Goal: Transaction & Acquisition: Purchase product/service

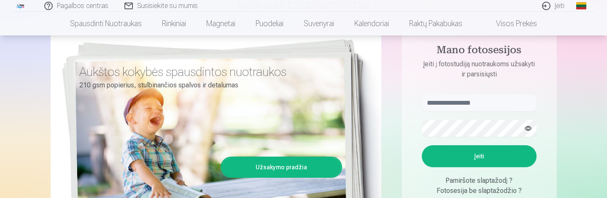
scroll to position [84, 0]
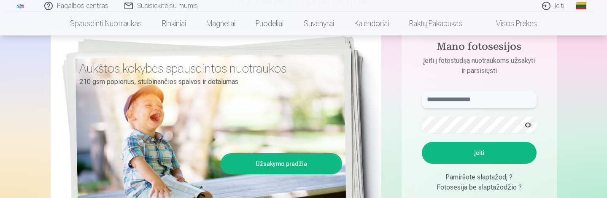
click at [442, 103] on input "text" at bounding box center [479, 99] width 115 height 17
type input "*"
type input "**********"
click at [436, 116] on form "**********" at bounding box center [480, 153] width 132 height 125
click at [510, 151] on button "Įeiti" at bounding box center [479, 153] width 115 height 22
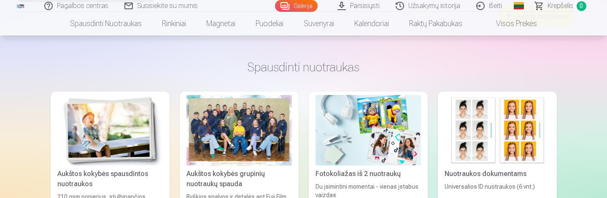
scroll to position [4297, 0]
click at [259, 122] on div at bounding box center [240, 130] width 106 height 70
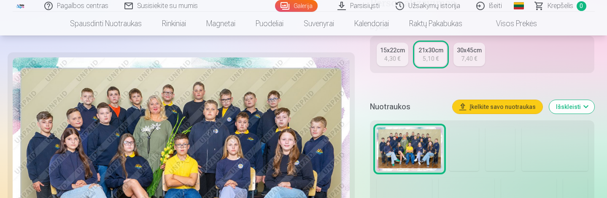
scroll to position [253, 0]
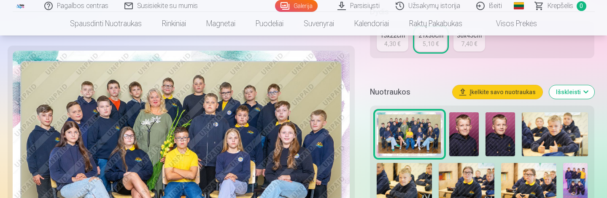
click at [411, 135] on img at bounding box center [410, 134] width 66 height 44
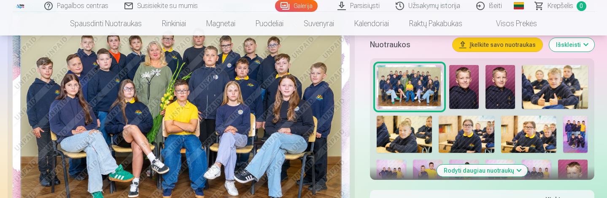
scroll to position [320, 0]
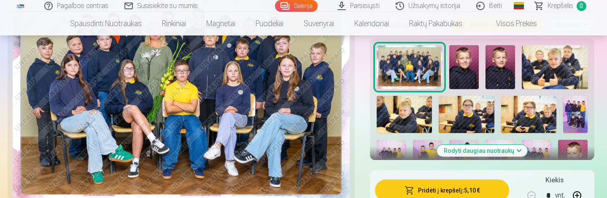
click at [458, 60] on img at bounding box center [464, 67] width 30 height 44
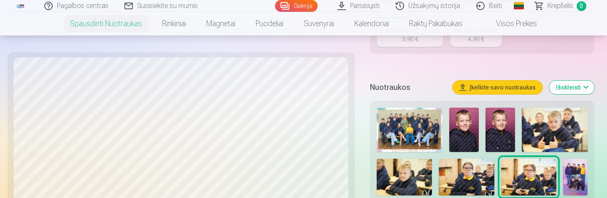
scroll to position [295, 0]
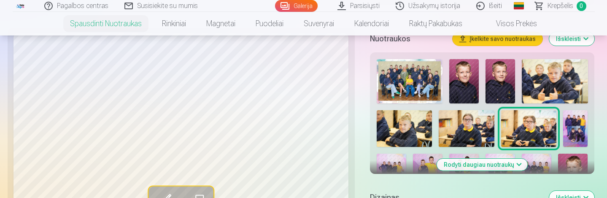
click at [458, 74] on img at bounding box center [464, 81] width 30 height 44
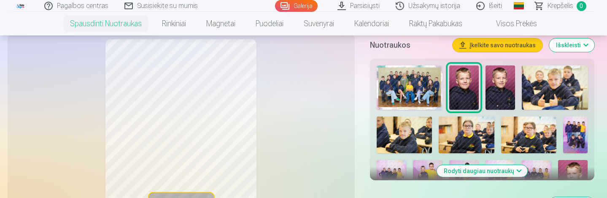
scroll to position [169, 0]
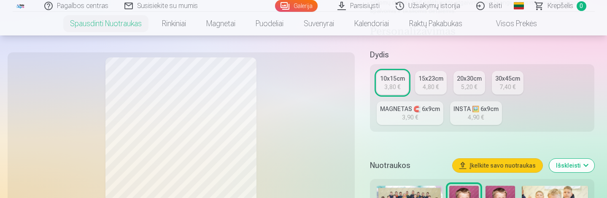
click at [577, 163] on button "Išskleisti" at bounding box center [571, 166] width 45 height 14
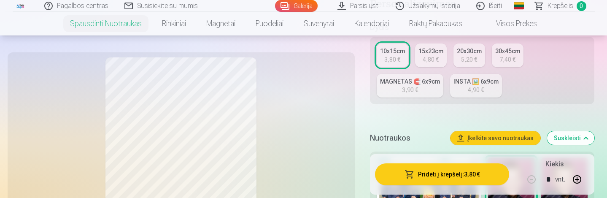
scroll to position [211, 0]
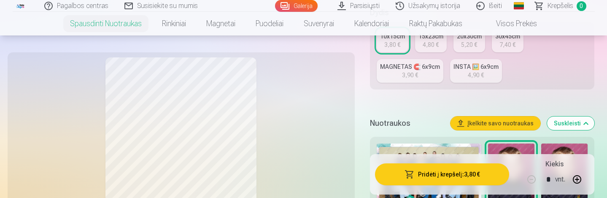
click at [592, 127] on button "Suskleisti" at bounding box center [570, 123] width 47 height 14
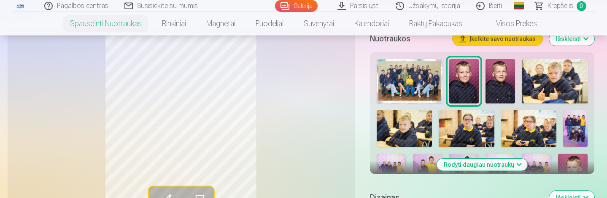
scroll to position [296, 0]
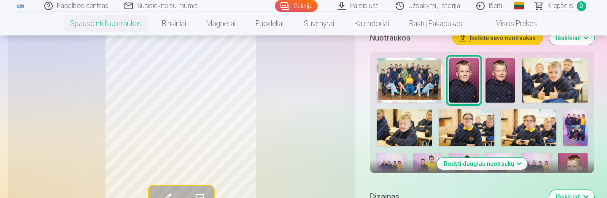
click at [499, 166] on button "Rodyti daugiau nuotraukų" at bounding box center [482, 164] width 91 height 12
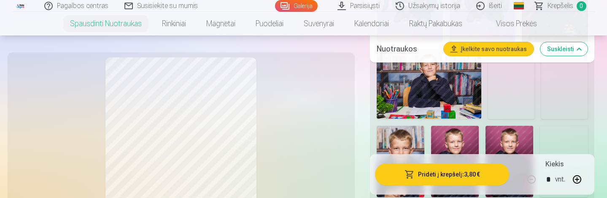
scroll to position [760, 0]
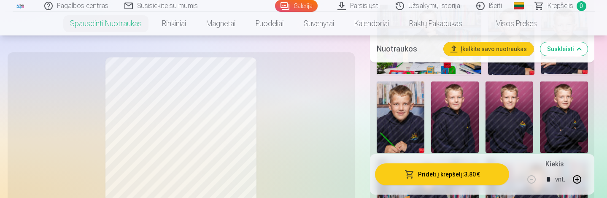
click at [417, 115] on img at bounding box center [401, 117] width 48 height 72
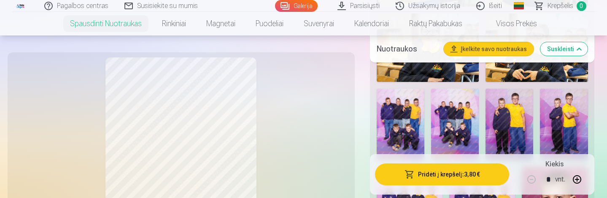
scroll to position [507, 0]
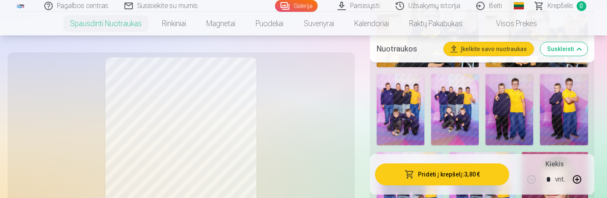
click at [397, 103] on img at bounding box center [401, 110] width 48 height 72
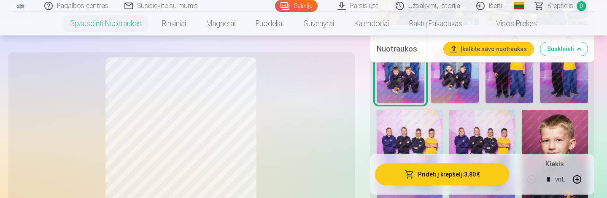
scroll to position [592, 0]
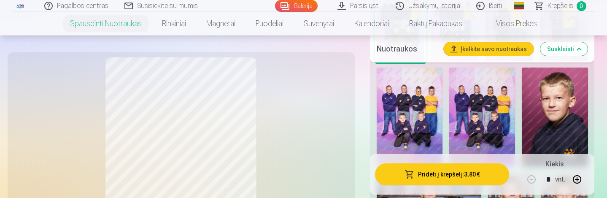
click at [471, 99] on img at bounding box center [482, 117] width 66 height 99
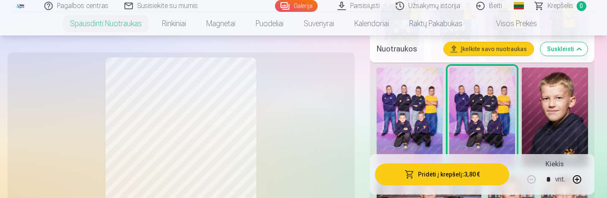
click at [410, 96] on img at bounding box center [410, 117] width 66 height 99
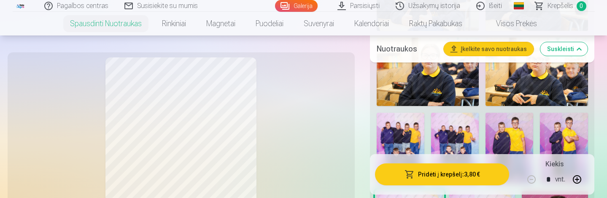
scroll to position [465, 0]
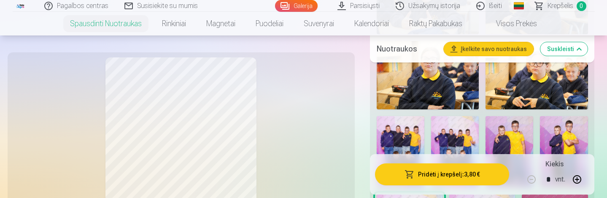
click at [514, 129] on img at bounding box center [510, 152] width 48 height 72
click at [558, 129] on img at bounding box center [564, 152] width 48 height 72
click at [437, 127] on img at bounding box center [455, 152] width 48 height 72
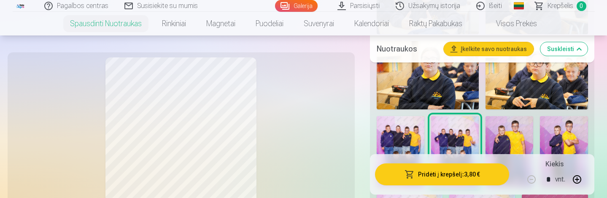
click at [405, 128] on img at bounding box center [401, 152] width 48 height 72
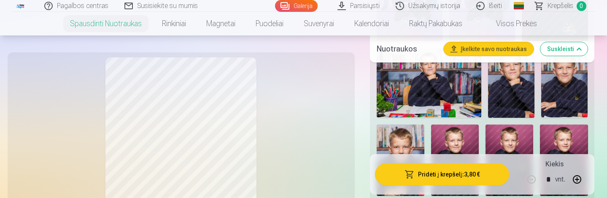
scroll to position [718, 0]
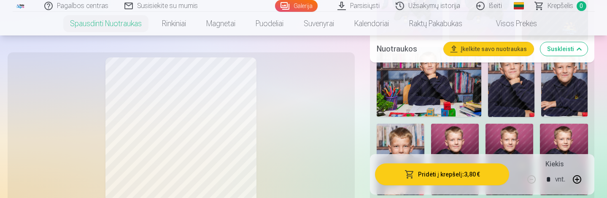
click at [446, 102] on img at bounding box center [429, 82] width 105 height 70
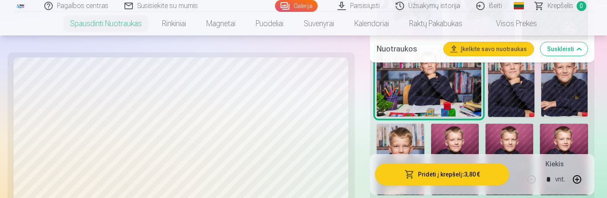
click at [540, 103] on div at bounding box center [482, 24] width 218 height 783
click at [520, 101] on img at bounding box center [511, 82] width 46 height 70
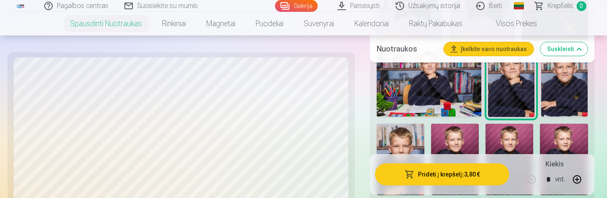
click at [550, 103] on img at bounding box center [564, 82] width 46 height 70
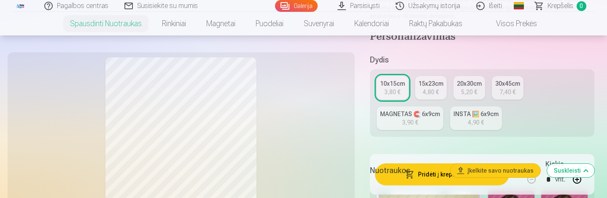
scroll to position [170, 0]
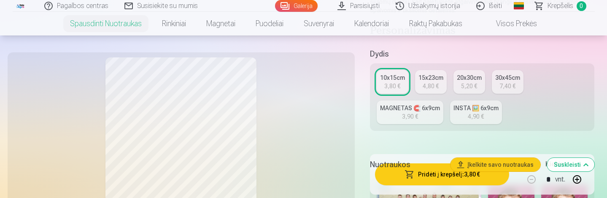
click at [445, 84] on link "15x23cm 4,80 €" at bounding box center [431, 82] width 32 height 24
